Goal: Task Accomplishment & Management: Manage account settings

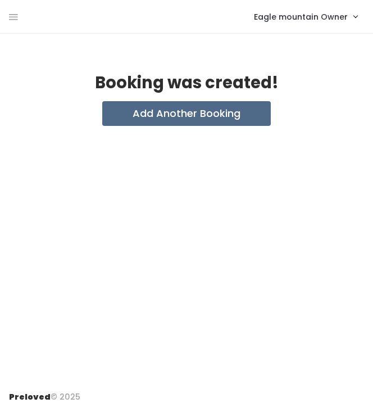
click at [310, 20] on span "Eagle mountain Owner" at bounding box center [301, 17] width 94 height 12
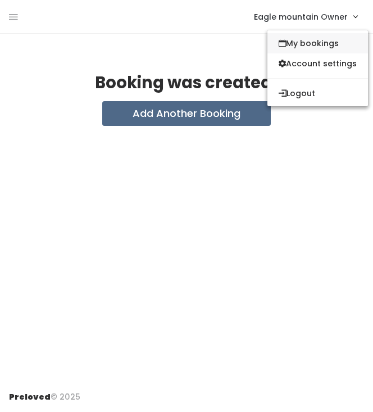
click at [303, 34] on link "My bookings" at bounding box center [318, 43] width 101 height 20
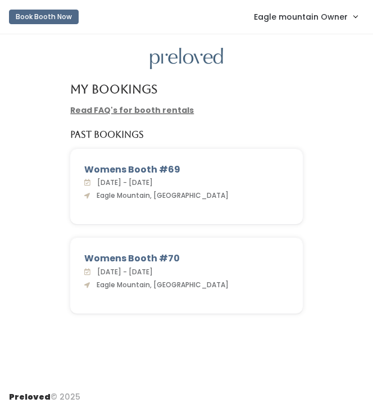
click at [304, 22] on span "Eagle mountain Owner" at bounding box center [301, 17] width 94 height 12
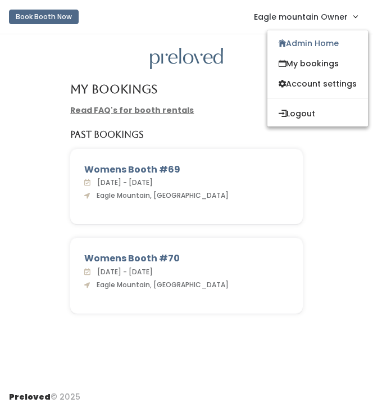
click at [29, 6] on link "Book Booth Now" at bounding box center [44, 16] width 70 height 25
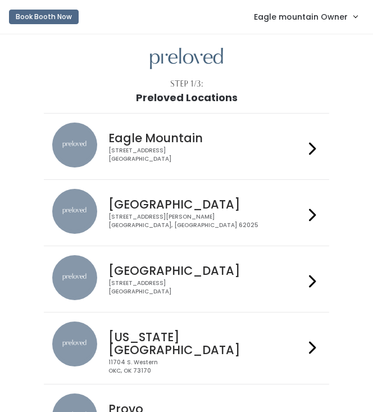
click at [42, 13] on button "Book Booth Now" at bounding box center [44, 17] width 70 height 15
